Goal: Check status: Check status

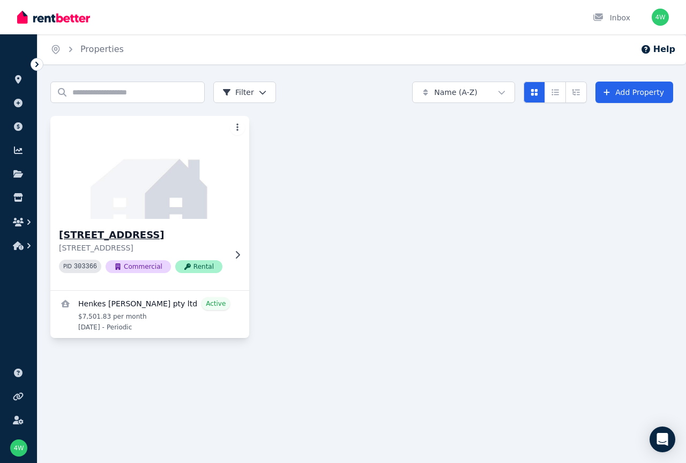
click at [239, 255] on icon at bounding box center [237, 254] width 11 height 9
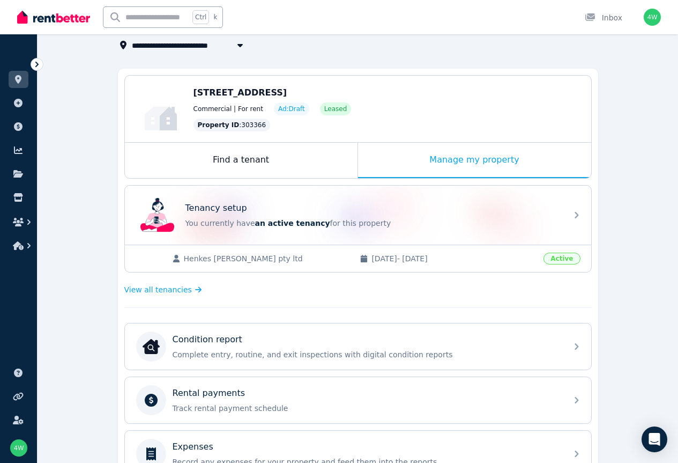
scroll to position [214, 0]
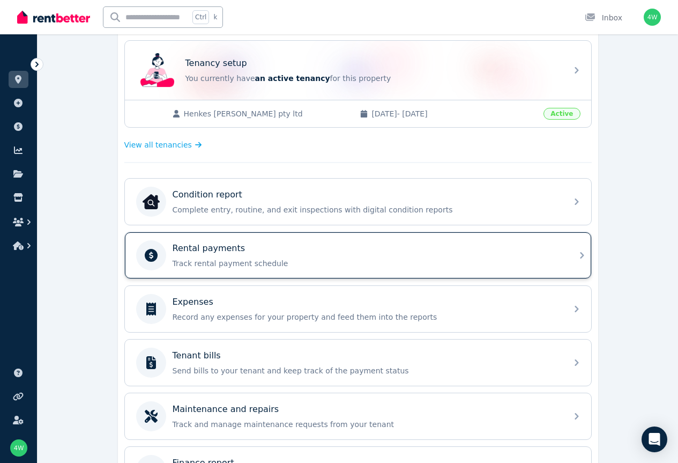
click at [216, 250] on p "Rental payments" at bounding box center [209, 248] width 73 height 13
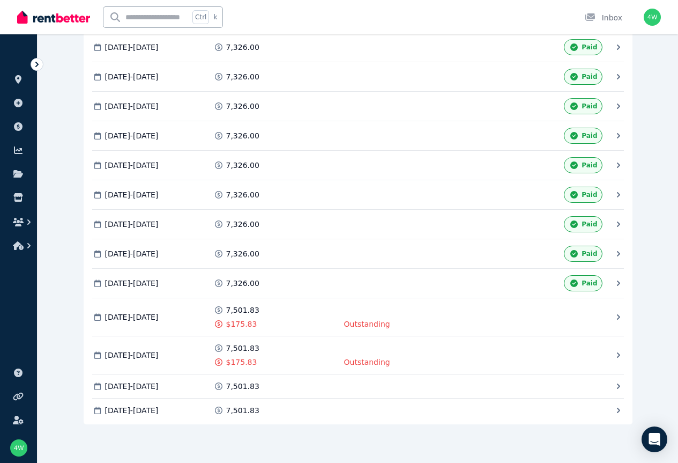
scroll to position [459, 0]
click at [0, 0] on span "Invoice" at bounding box center [0, 0] width 0 height 0
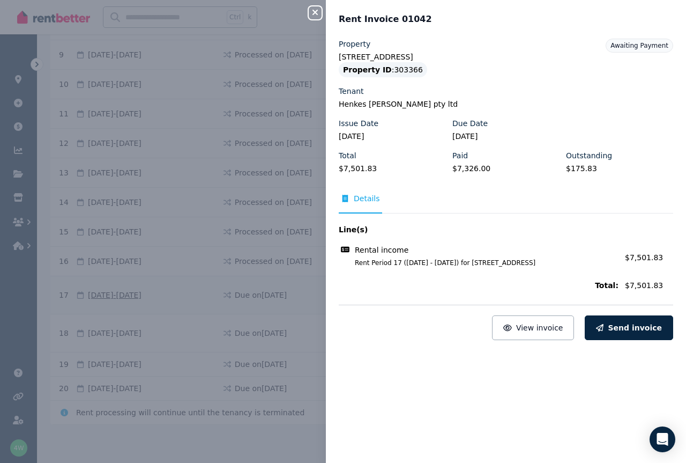
click at [315, 12] on icon "button" at bounding box center [315, 12] width 13 height 9
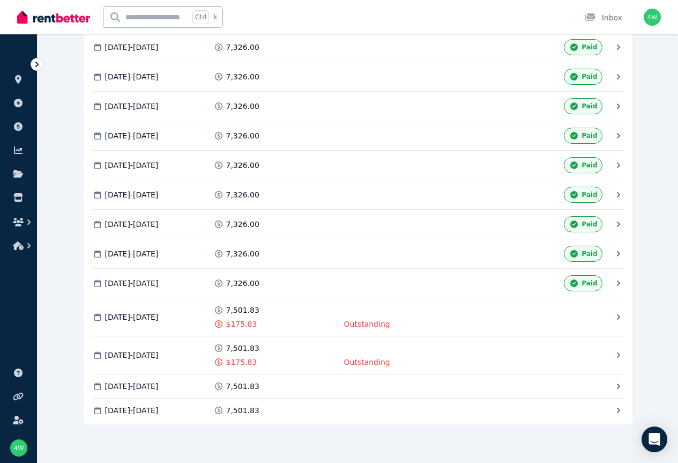
click at [0, 0] on span "Invoice" at bounding box center [0, 0] width 0 height 0
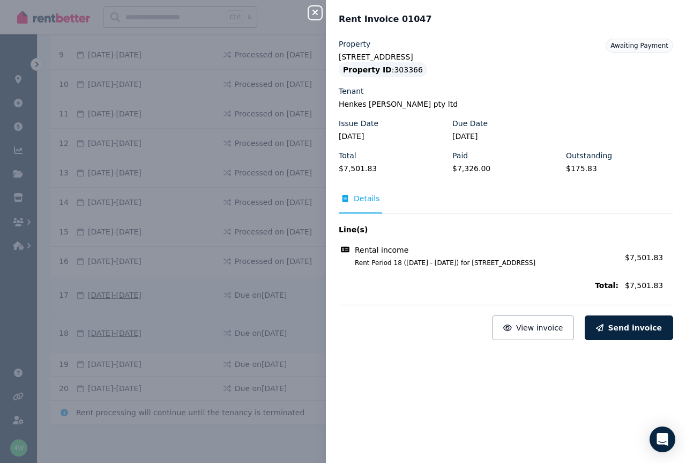
click at [317, 10] on icon "button" at bounding box center [314, 12] width 5 height 5
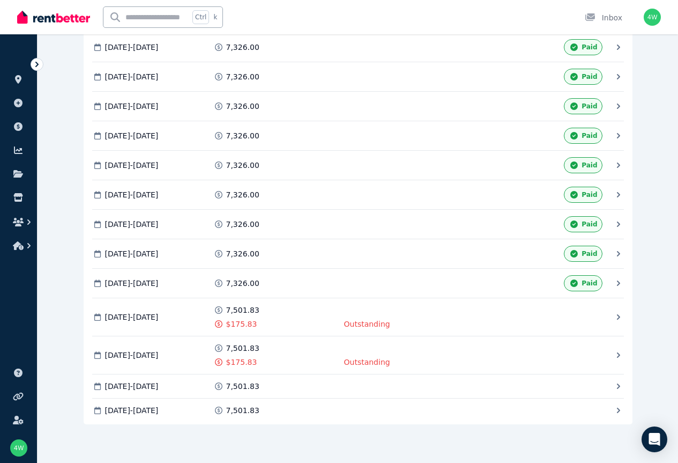
click at [0, 0] on span "Invoice" at bounding box center [0, 0] width 0 height 0
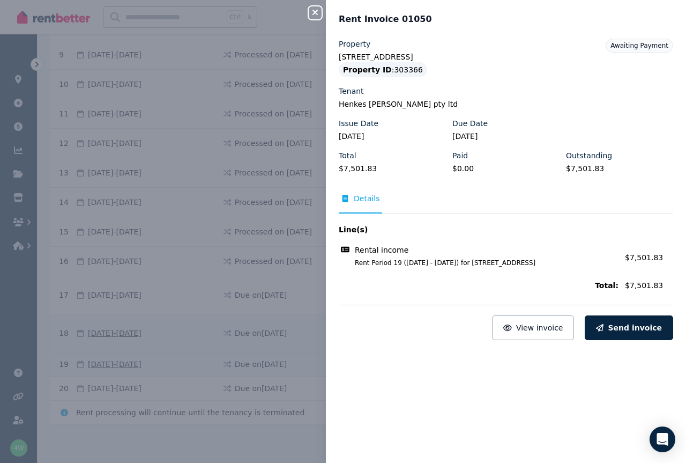
click at [315, 12] on icon "button" at bounding box center [314, 12] width 5 height 5
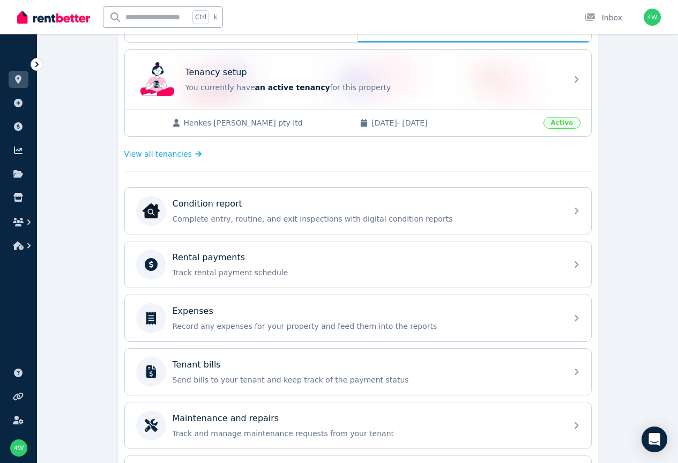
scroll to position [214, 0]
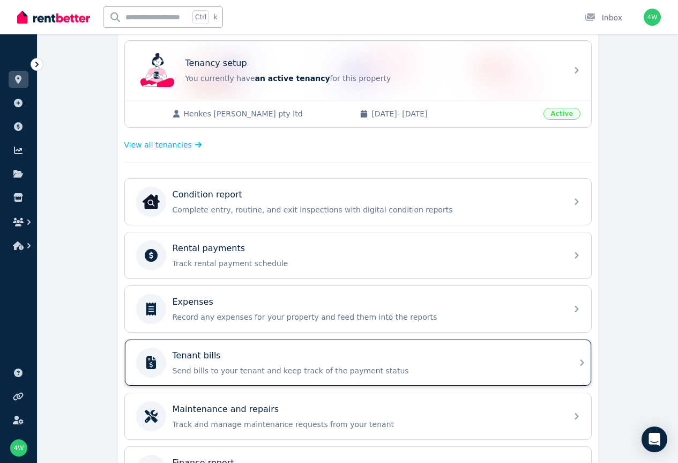
click at [233, 358] on div "Tenant bills" at bounding box center [367, 355] width 388 height 13
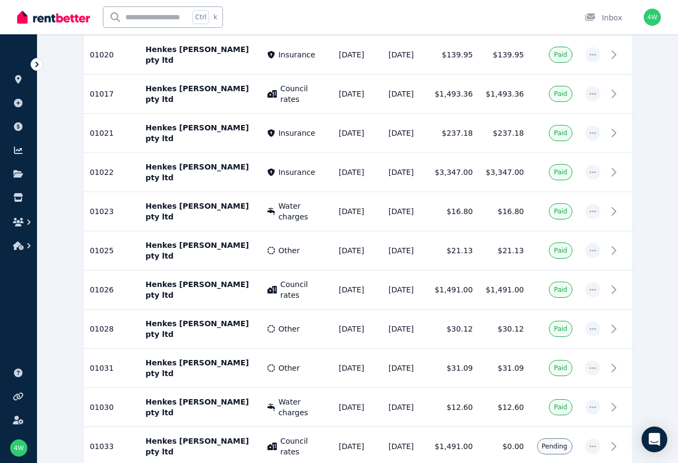
scroll to position [697, 0]
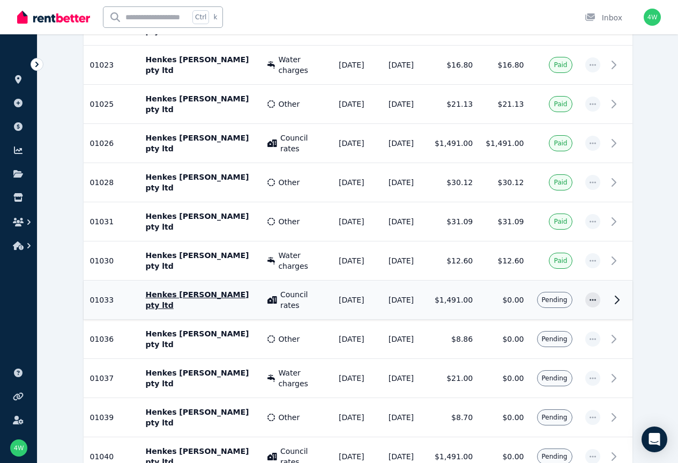
click at [161, 289] on p "Henkes [PERSON_NAME] pty ltd" at bounding box center [200, 299] width 109 height 21
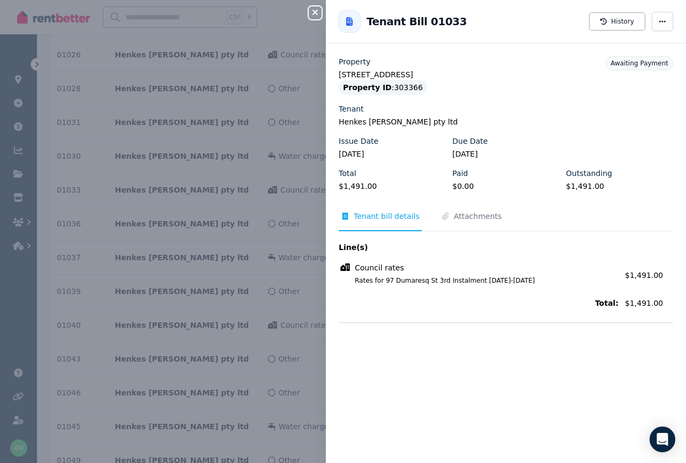
click at [313, 11] on icon "button" at bounding box center [314, 12] width 5 height 5
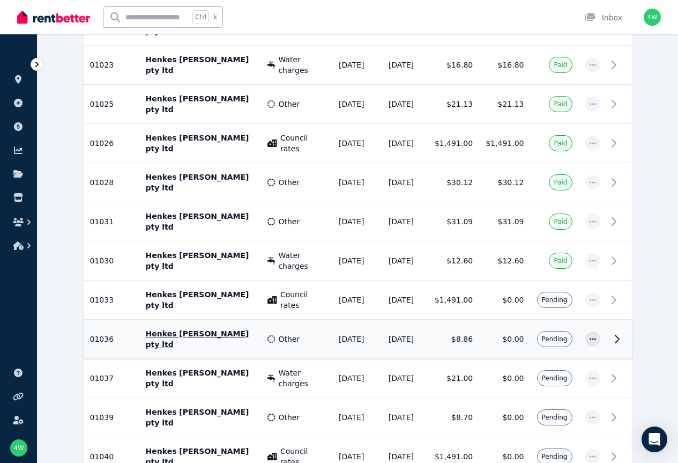
click at [278, 333] on span "Other" at bounding box center [288, 338] width 21 height 11
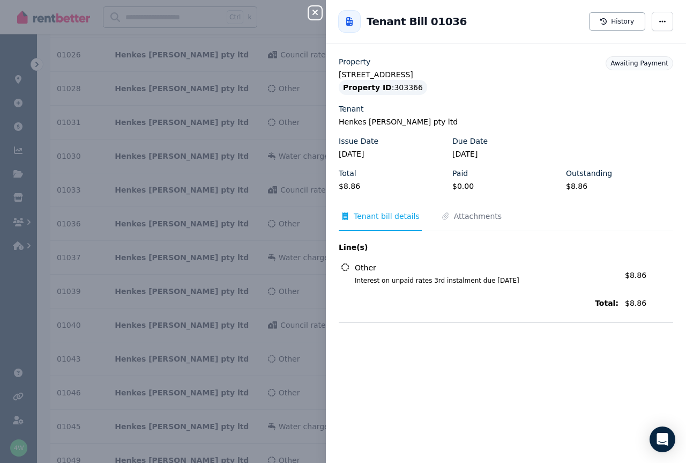
click at [309, 12] on icon "button" at bounding box center [315, 12] width 13 height 9
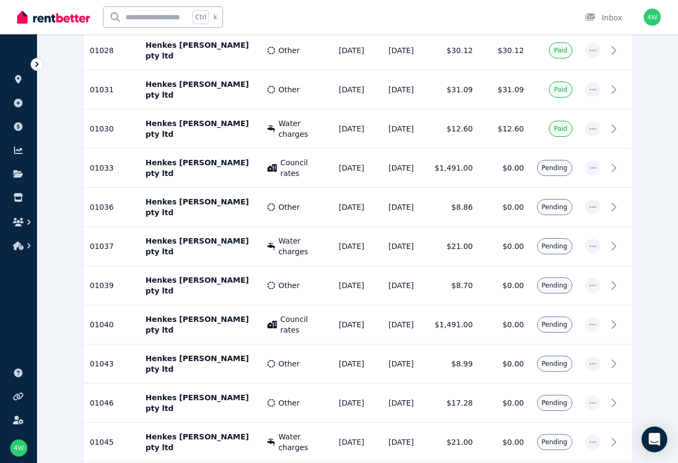
scroll to position [836, 0]
